Goal: Task Accomplishment & Management: Complete application form

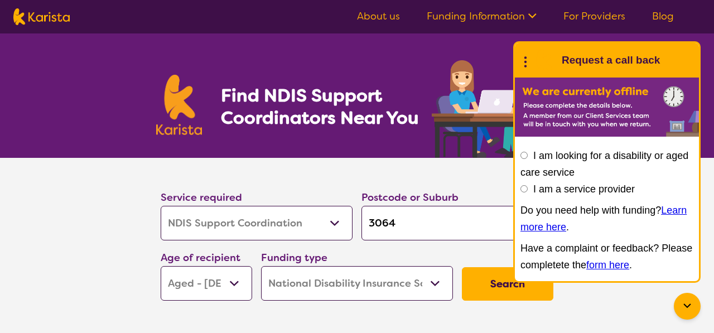
select select "NDIS Support Coordination"
select select "AG"
select select "NDIS"
select select "NDIS Support Coordination"
select select "AG"
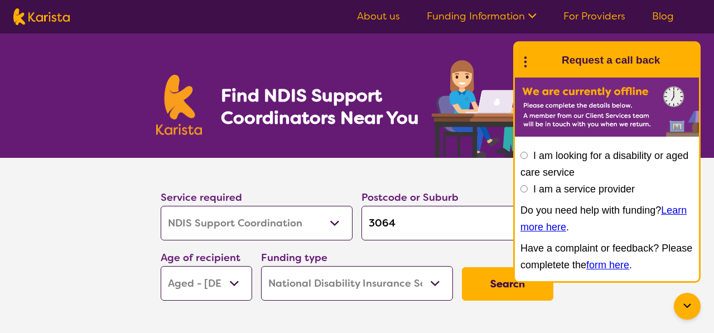
select select "NDIS"
click at [161, 206] on select "Allied Health Assistant Assessment (ADHD or Autism) Behaviour support Counselli…" at bounding box center [257, 223] width 192 height 35
click at [463, 243] on div "Postcode or Suburb 3064" at bounding box center [457, 215] width 201 height 60
click at [411, 278] on select "Home Care Package (HCP) National Disability Insurance Scheme (NDIS) I don't know" at bounding box center [357, 283] width 192 height 35
select select "i-don-t-know"
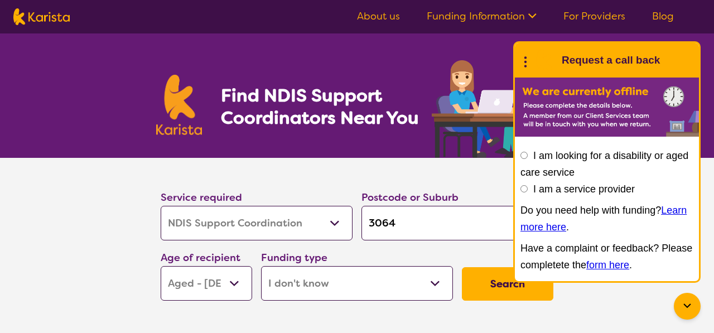
click at [261, 266] on select "Home Care Package (HCP) National Disability Insurance Scheme (NDIS) I don't know" at bounding box center [357, 283] width 192 height 35
select select "i-don-t-know"
click at [521, 185] on input "I am a service provider" at bounding box center [523, 188] width 7 height 7
radio input "true"
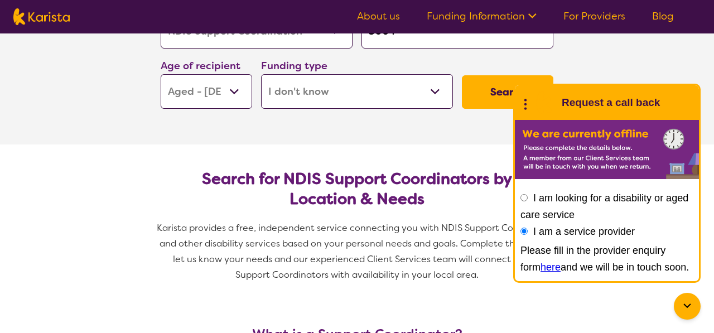
scroll to position [228, 0]
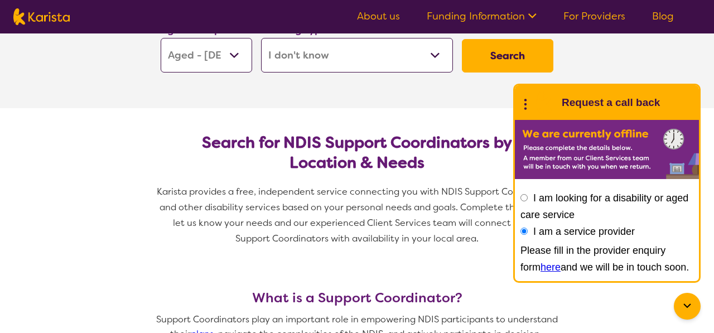
click at [541, 267] on link "here" at bounding box center [551, 267] width 20 height 11
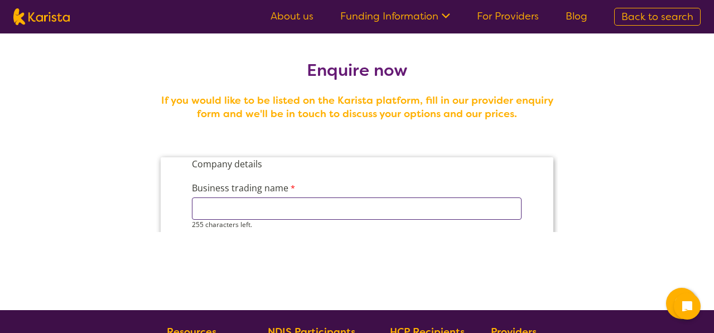
click at [293, 213] on input "Business trading name" at bounding box center [357, 208] width 330 height 22
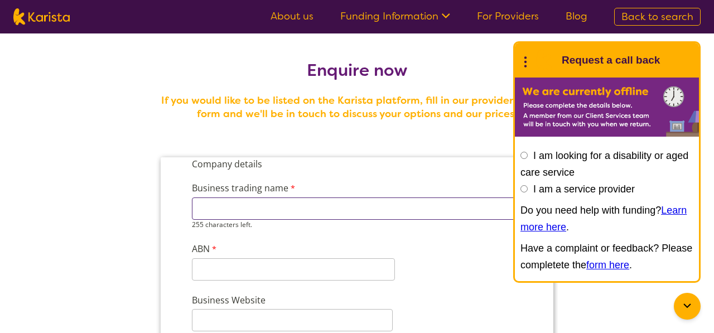
type input "R"
type input "Able life Services"
click at [229, 261] on input "ABN" at bounding box center [293, 269] width 203 height 22
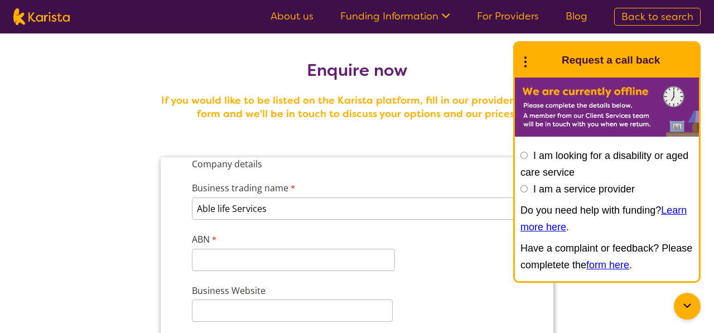
click at [527, 190] on input "I am a service provider" at bounding box center [523, 188] width 7 height 7
radio input "true"
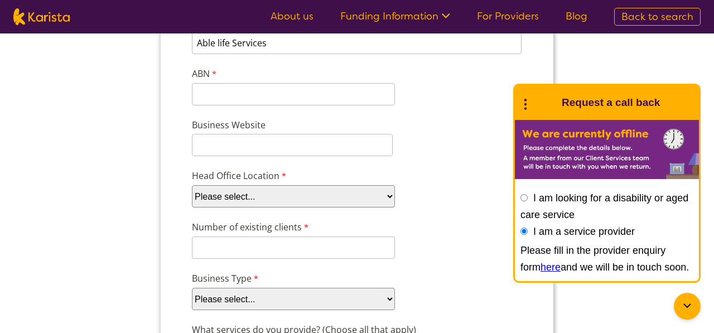
scroll to position [181, 0]
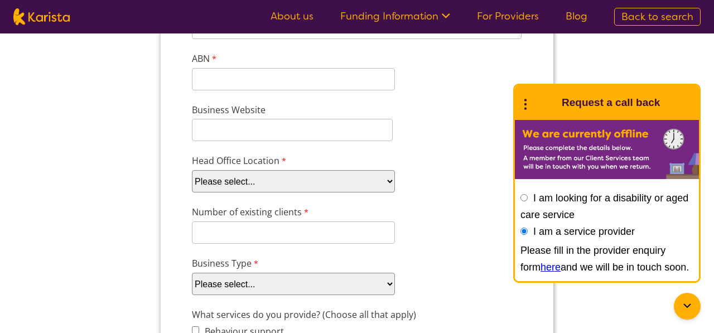
click at [299, 180] on select "Please select... ACT NSW NT QLD SA TAS VIC WA" at bounding box center [293, 181] width 203 height 22
select select "tfa_100"
click at [192, 192] on select "Please select... ACT NSW NT QLD SA TAS VIC WA" at bounding box center [293, 181] width 203 height 22
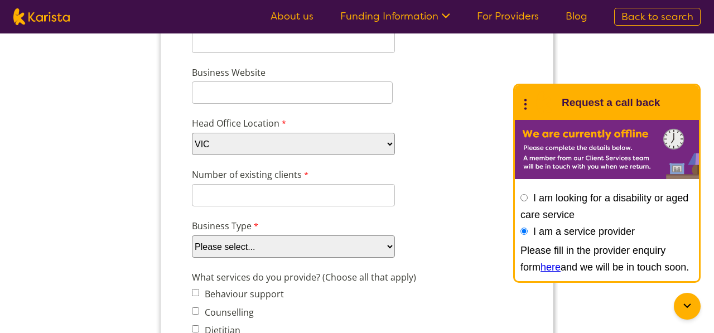
scroll to position [228, 0]
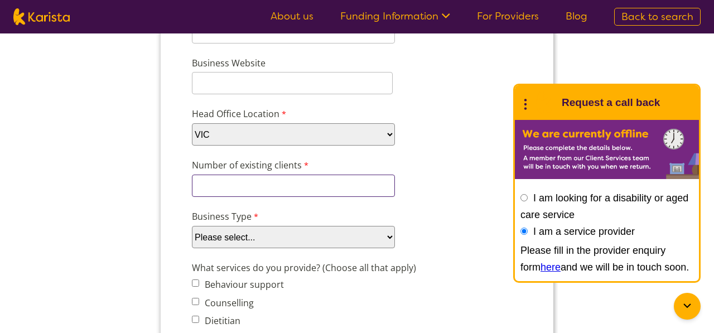
click at [259, 185] on input "Number of existing clients" at bounding box center [293, 186] width 203 height 22
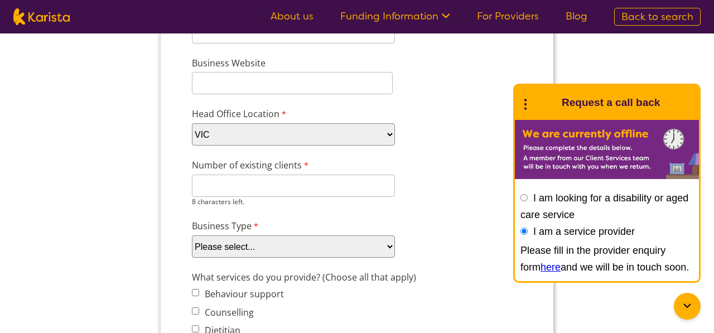
click at [254, 240] on select "Please select... Company Individual/Sole Trader Other (please specify)" at bounding box center [293, 246] width 203 height 22
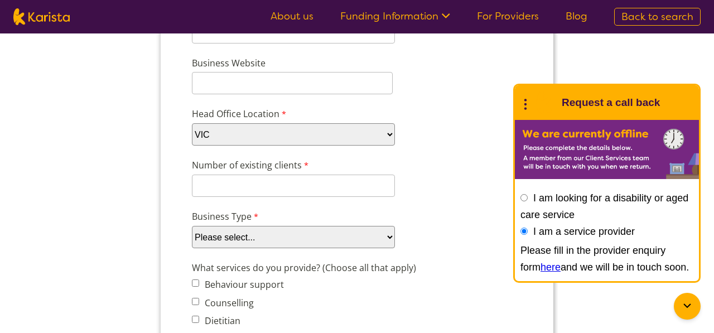
select select "tfa_88"
click at [192, 248] on select "Please select... Company Individual/Sole Trader Other (please specify)" at bounding box center [293, 237] width 203 height 22
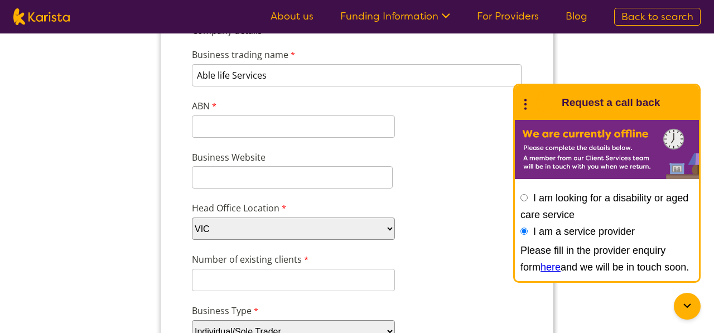
scroll to position [132, 0]
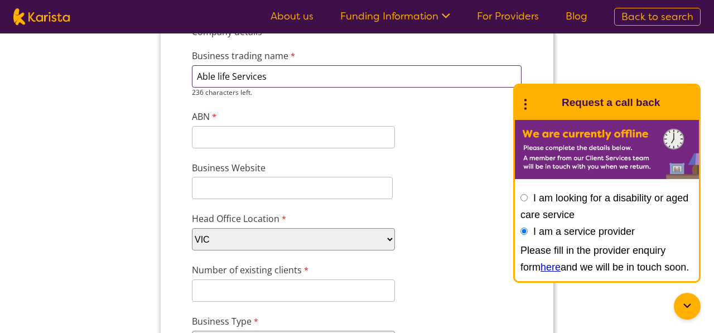
drag, startPoint x: 279, startPoint y: 75, endPoint x: 175, endPoint y: 75, distance: 104.3
type input "Rise and Support Co."
click at [234, 290] on input "Number of existing clients" at bounding box center [293, 290] width 203 height 22
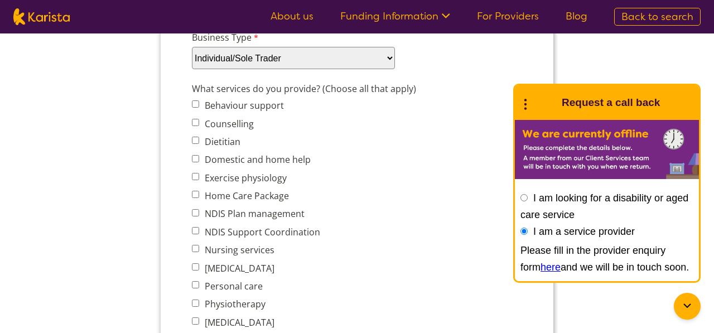
scroll to position [417, 0]
type input "6"
click at [195, 228] on span "Behaviour support Counselling Dietitian Domestic and home help Exercise physiol…" at bounding box center [268, 294] width 153 height 395
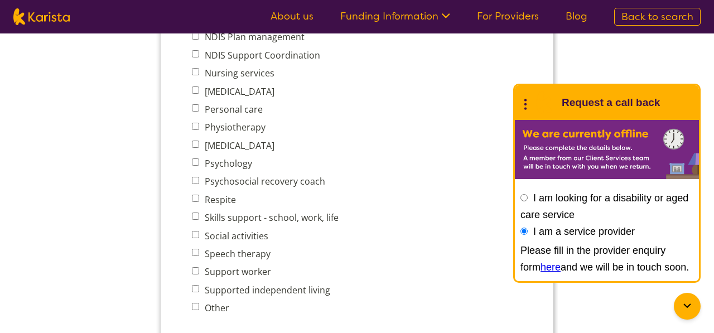
scroll to position [585, 0]
click at [195, 176] on input "Psychosocial recovery coach" at bounding box center [195, 179] width 7 height 7
checkbox input "true"
click at [194, 266] on input "Support worker" at bounding box center [195, 269] width 7 height 7
checkbox input "true"
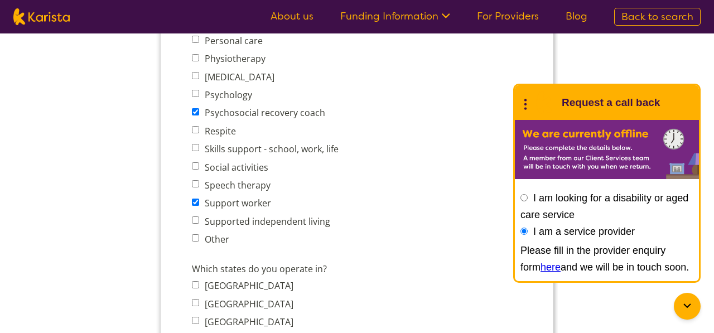
scroll to position [653, 0]
click at [197, 216] on input "Supported independent living" at bounding box center [195, 219] width 7 height 7
checkbox input "true"
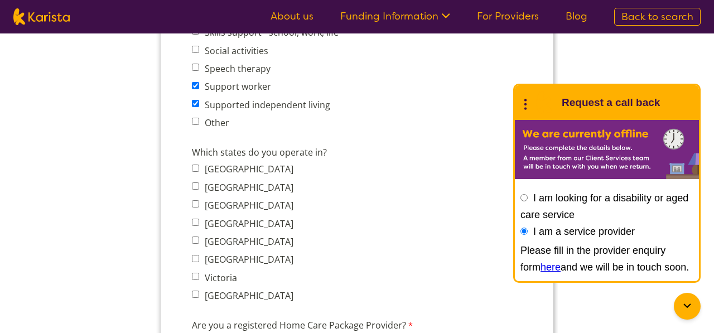
scroll to position [778, 0]
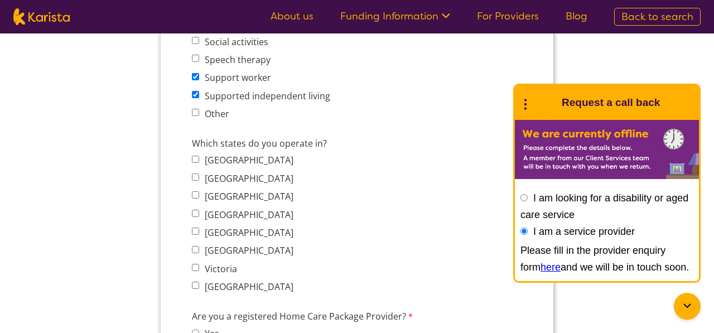
click at [196, 264] on input "Victoria" at bounding box center [195, 267] width 7 height 7
checkbox input "true"
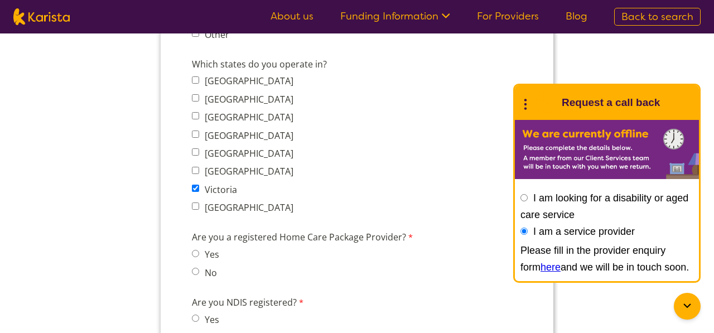
scroll to position [857, 0]
click at [196, 267] on input "No" at bounding box center [195, 270] width 7 height 7
radio input "true"
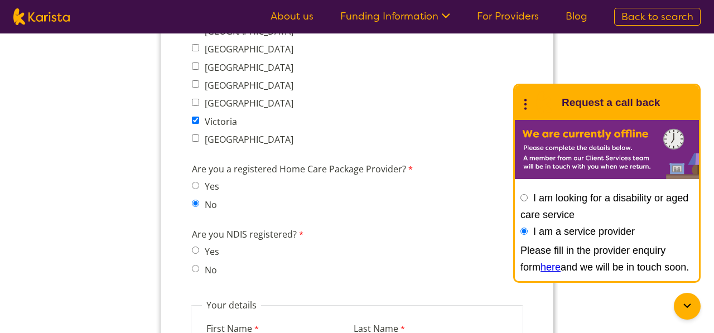
scroll to position [926, 0]
click at [196, 245] on input "Yes" at bounding box center [195, 248] width 7 height 7
radio input "true"
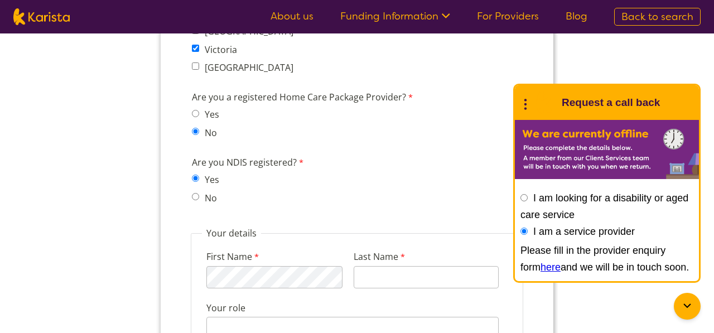
scroll to position [1006, 0]
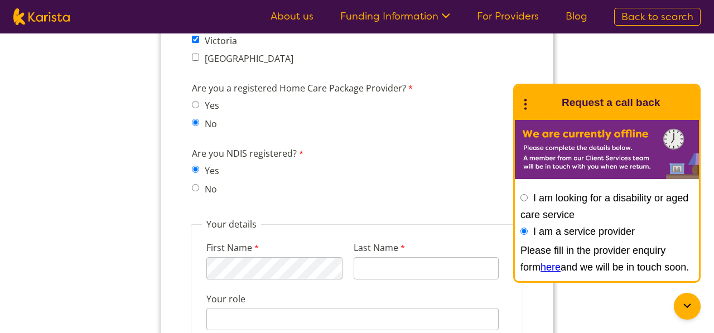
click at [243, 243] on label "First Name" at bounding box center [233, 249] width 55 height 16
type input "KHAHRA"
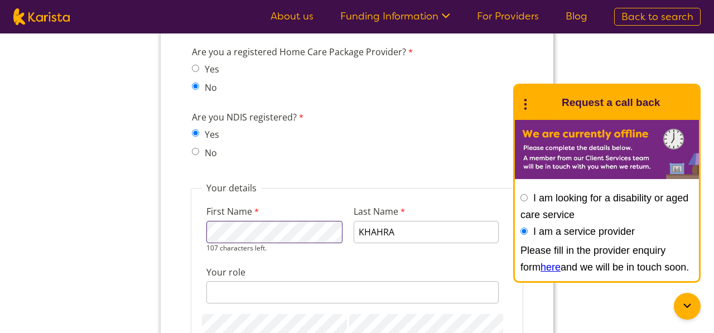
scroll to position [1054, 0]
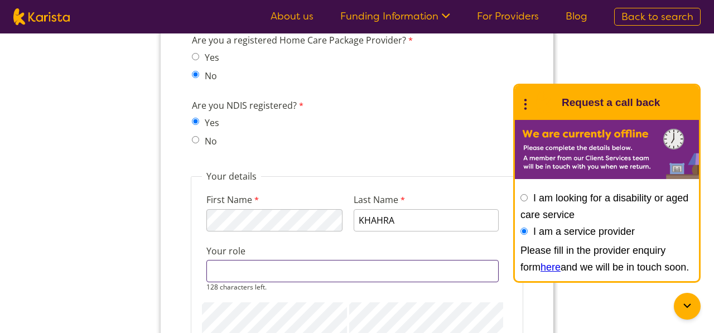
click at [247, 261] on input "Your role" at bounding box center [352, 271] width 292 height 22
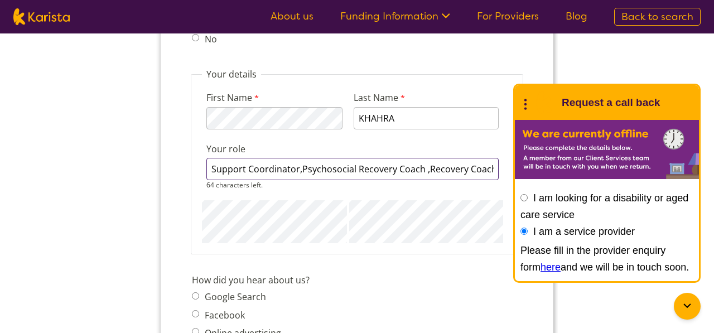
scroll to position [0, 1]
type input "Support Coordinator,Psychosocial Recovery Coach ,Recovery Coach"
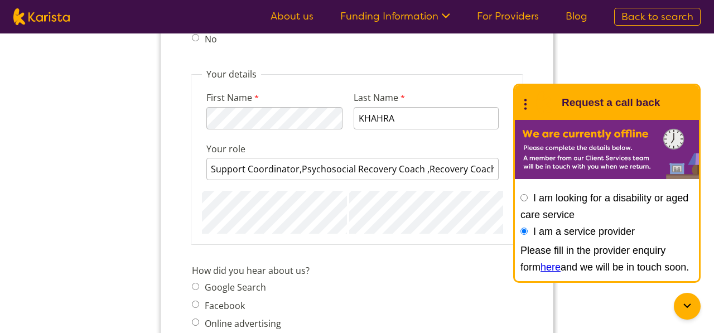
scroll to position [0, 0]
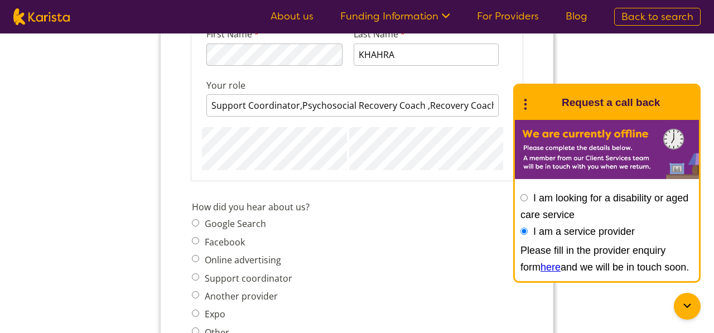
scroll to position [1244, 0]
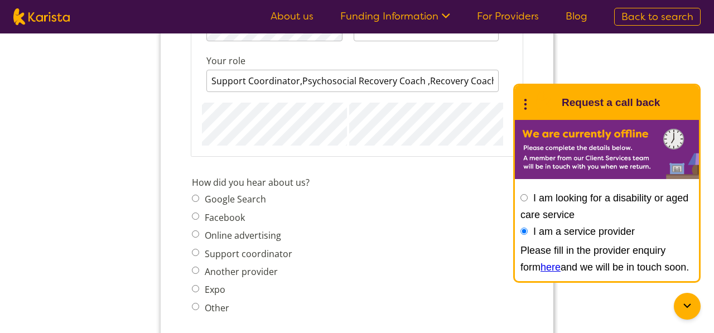
click at [195, 267] on input "Another provider" at bounding box center [195, 270] width 7 height 7
radio input "true"
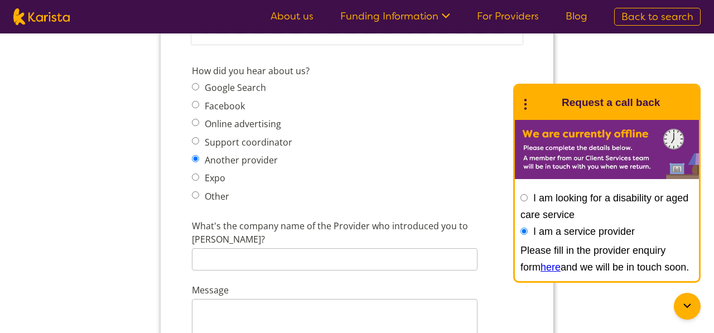
scroll to position [1353, 0]
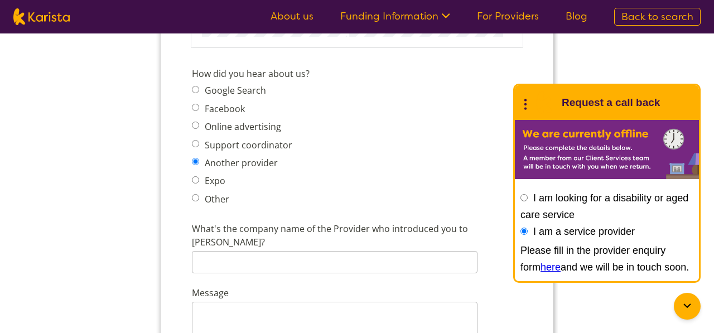
click at [193, 122] on input "Online advertising" at bounding box center [195, 125] width 7 height 7
radio input "true"
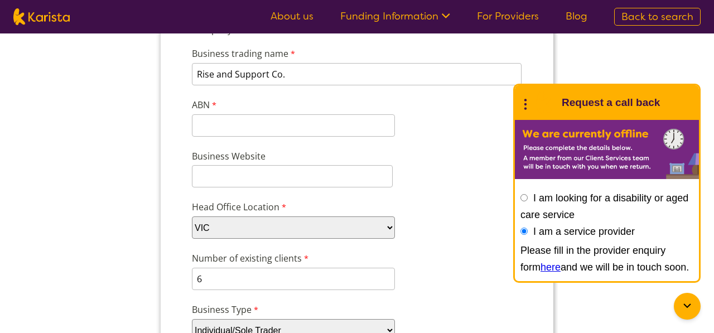
scroll to position [122, 0]
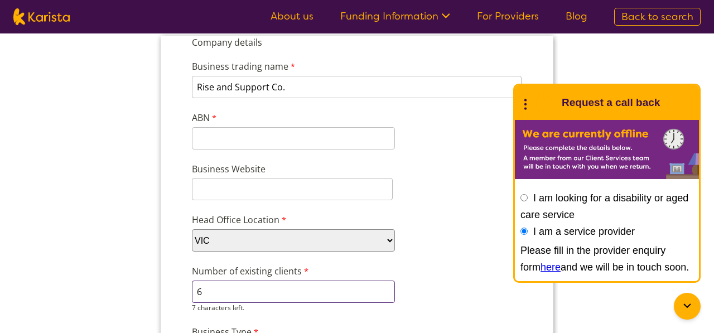
click at [208, 289] on input "6" at bounding box center [293, 292] width 203 height 22
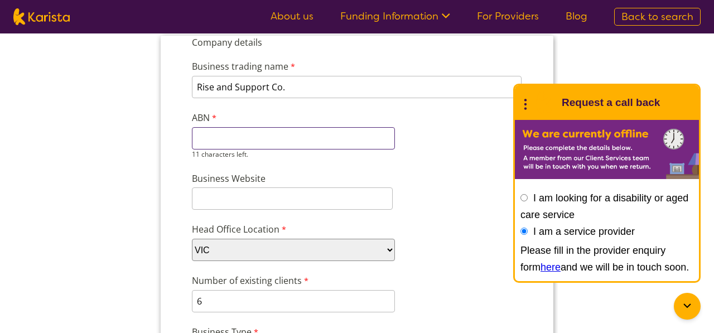
click at [232, 143] on input "ABN" at bounding box center [293, 138] width 203 height 22
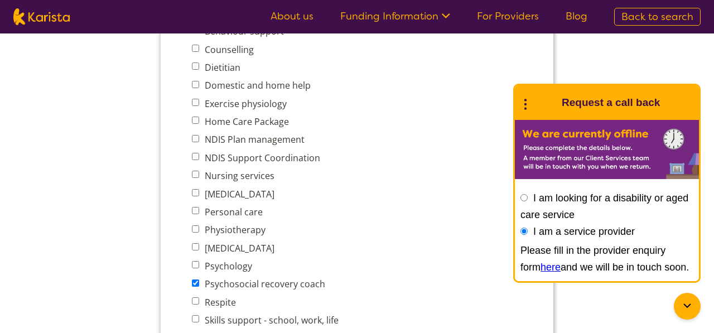
scroll to position [491, 0]
click at [189, 149] on div "What services do you provide? (Choose all that apply) Behaviour support Counsel…" at bounding box center [356, 212] width 339 height 417
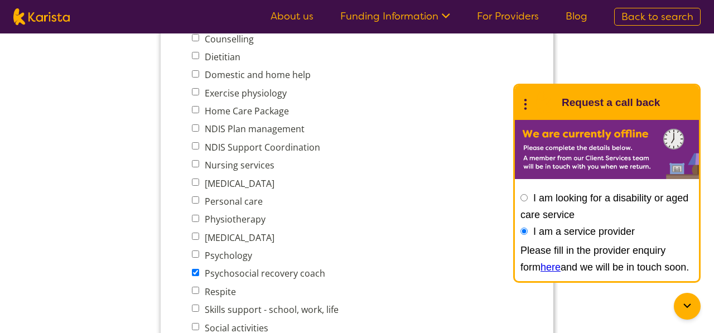
click at [197, 142] on input "NDIS Support Coordination" at bounding box center [195, 145] width 7 height 7
checkbox input "true"
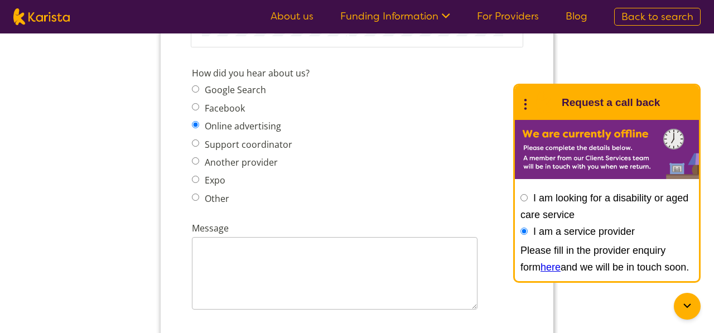
scroll to position [1347, 0]
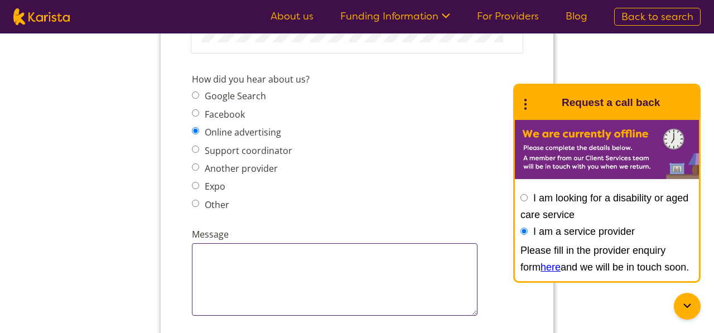
click at [273, 253] on textarea "Message" at bounding box center [335, 279] width 286 height 73
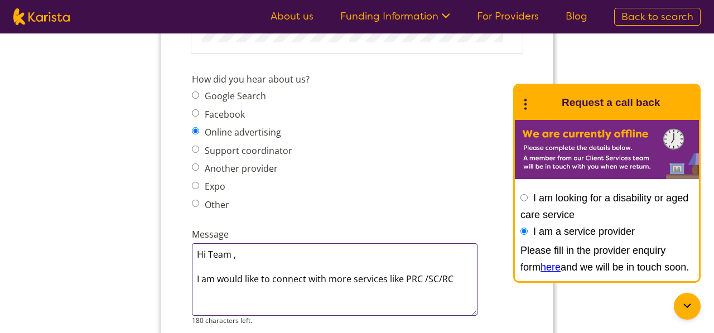
click at [401, 264] on textarea "Hi Team , I am would like to connect with more services like PRC /SC/RC" at bounding box center [335, 279] width 286 height 73
click at [461, 266] on textarea "Hi Team , I am would like to connect with clients required PRC /SC/RC" at bounding box center [335, 279] width 286 height 73
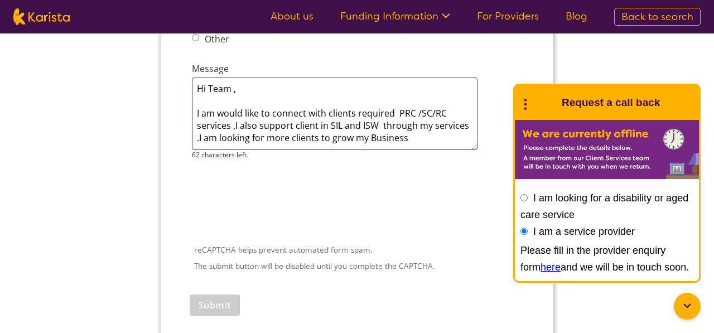
scroll to position [1526, 0]
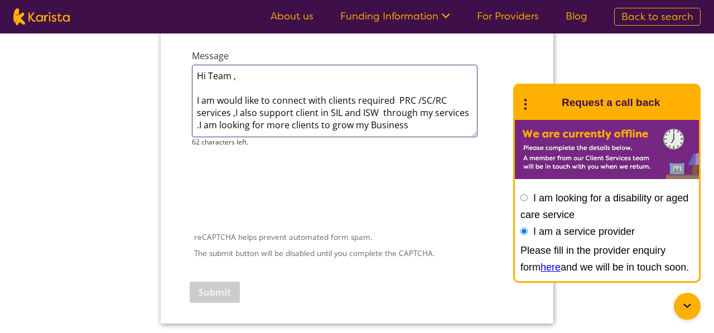
click at [416, 113] on textarea "Hi Team , I am would like to connect with clients required PRC /SC/RC services …" at bounding box center [335, 101] width 286 height 73
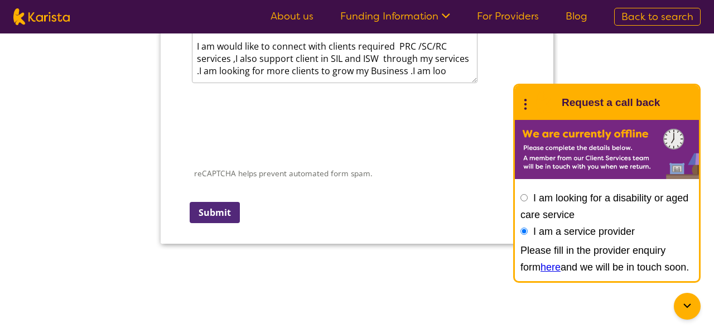
scroll to position [1589, 0]
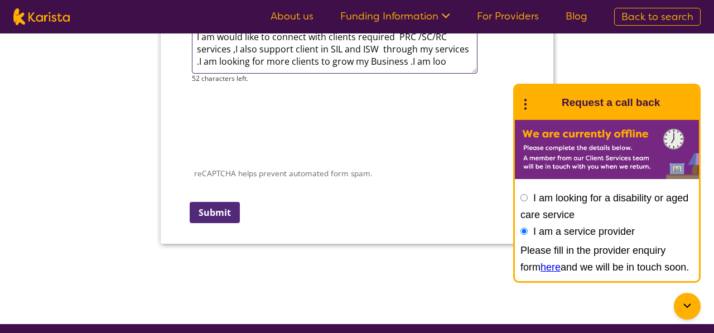
click at [450, 48] on textarea "Hi Team , I am would like to connect with clients required PRC /SC/RC services …" at bounding box center [335, 37] width 286 height 73
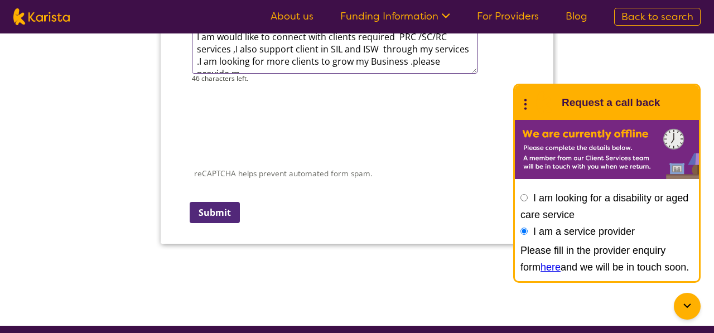
scroll to position [6, 0]
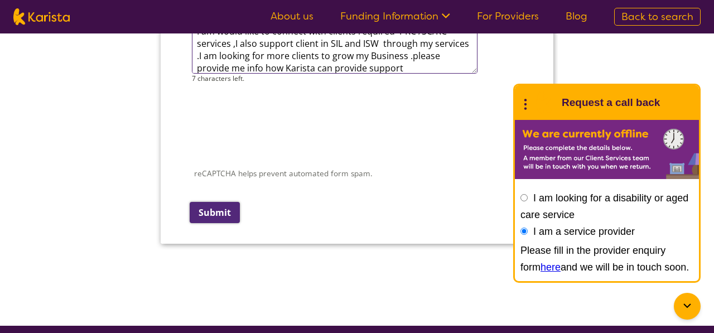
type textarea "Hi Team , I am would like to connect with clients required PRC /SC/RC services …"
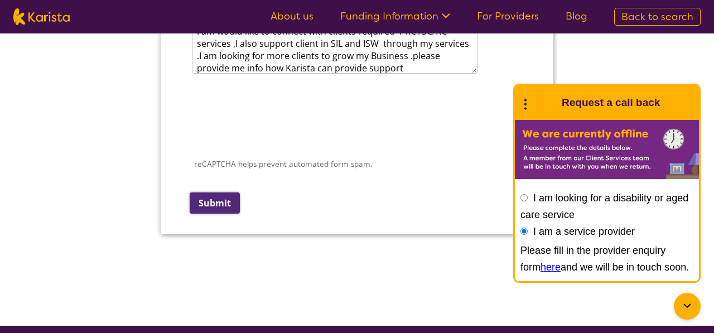
click at [214, 192] on input "Submit" at bounding box center [215, 202] width 50 height 21
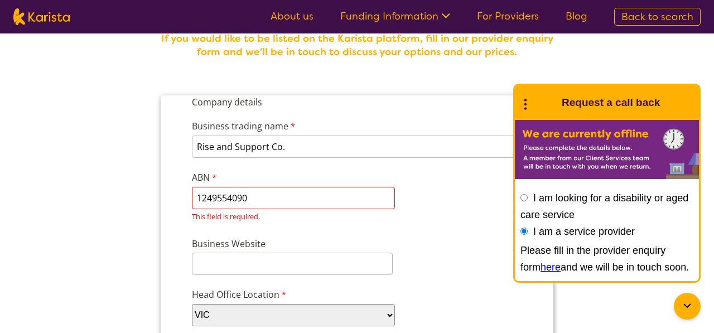
scroll to position [0, 0]
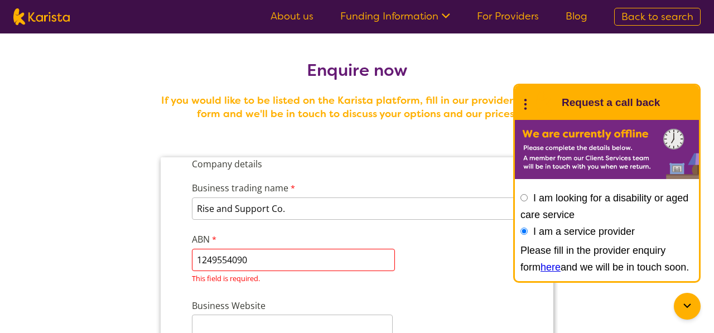
click at [256, 257] on input "1249554090" at bounding box center [293, 260] width 203 height 22
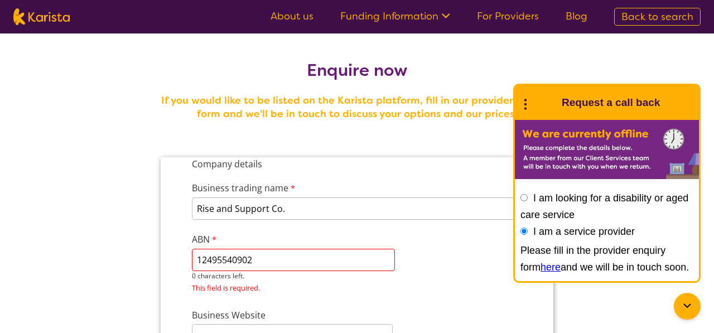
type input "12495540902"
click at [377, 283] on div "This field is required." at bounding box center [293, 278] width 203 height 15
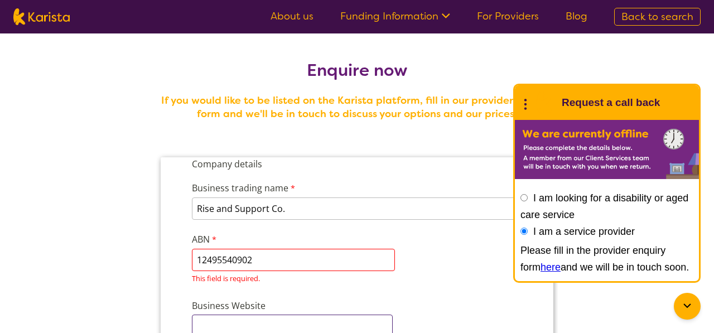
click at [285, 325] on input "Business Website" at bounding box center [292, 326] width 201 height 22
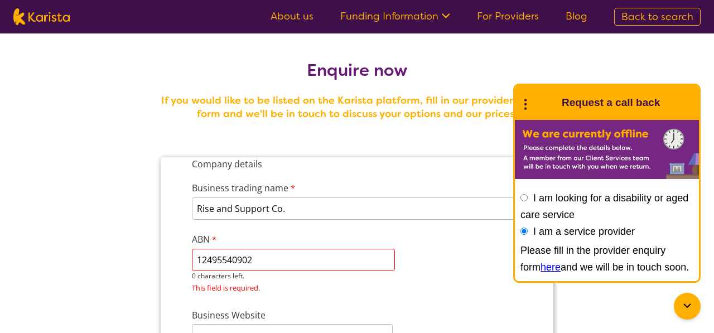
click at [197, 258] on input "12495540902" at bounding box center [293, 260] width 203 height 22
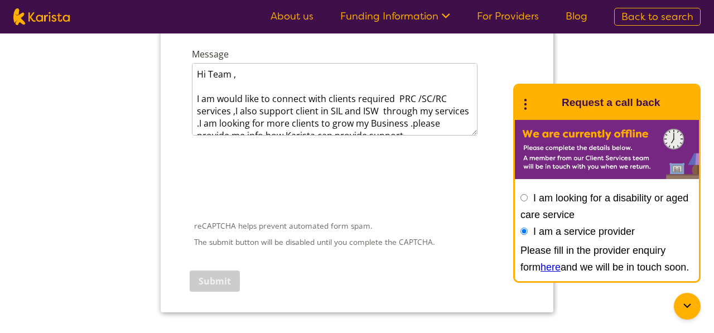
scroll to position [1531, 0]
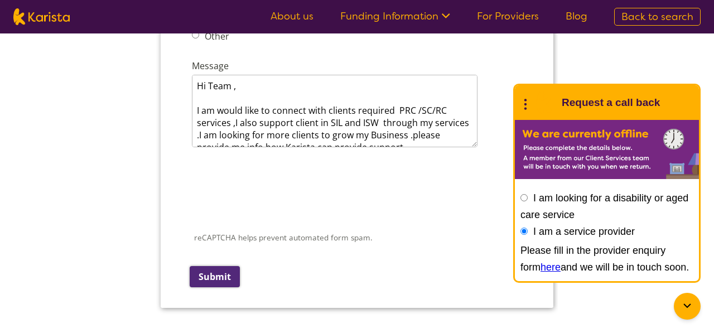
click at [215, 266] on input "Submit" at bounding box center [215, 276] width 50 height 21
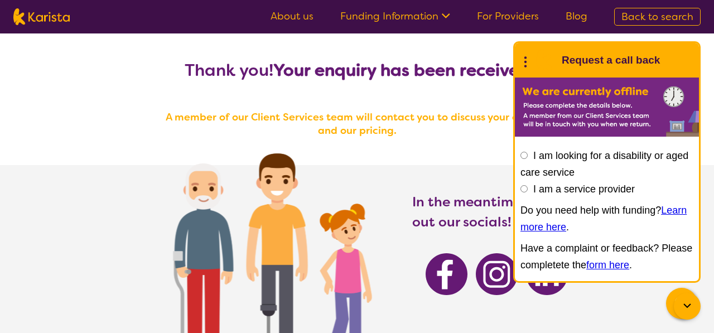
click at [495, 126] on h4 "A member of our Client Services team will contact you to discuss your options a…" at bounding box center [357, 123] width 402 height 27
